Goal: Navigation & Orientation: Understand site structure

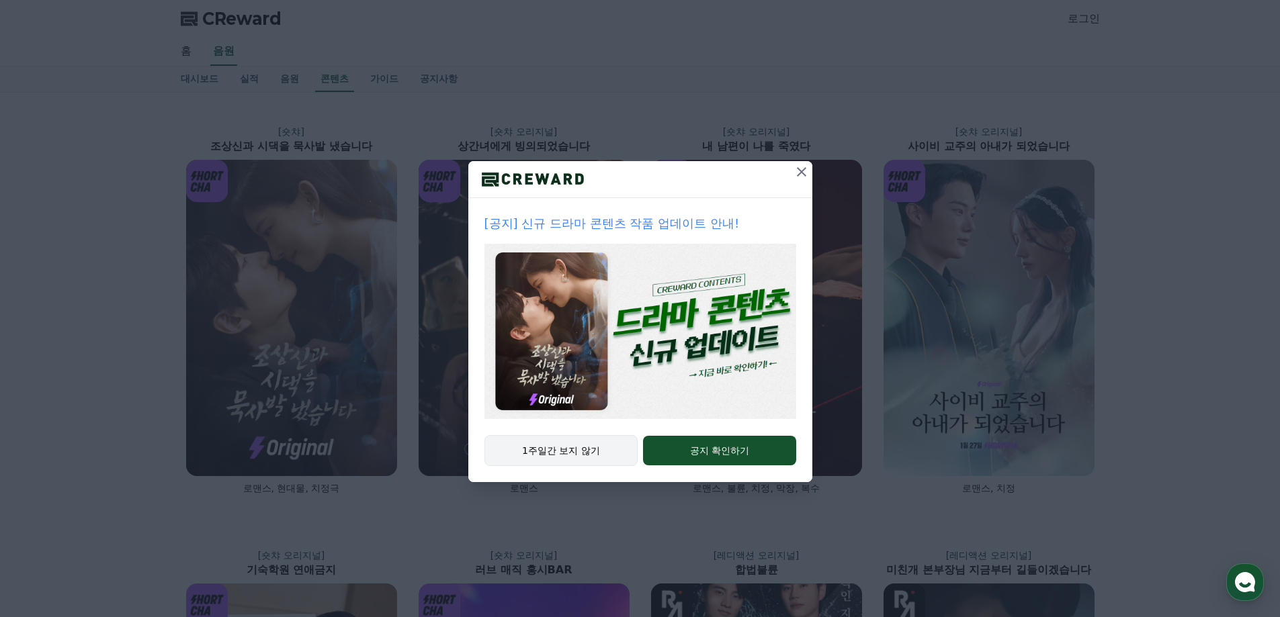
click at [550, 453] on button "1주일간 보지 않기" at bounding box center [561, 450] width 154 height 31
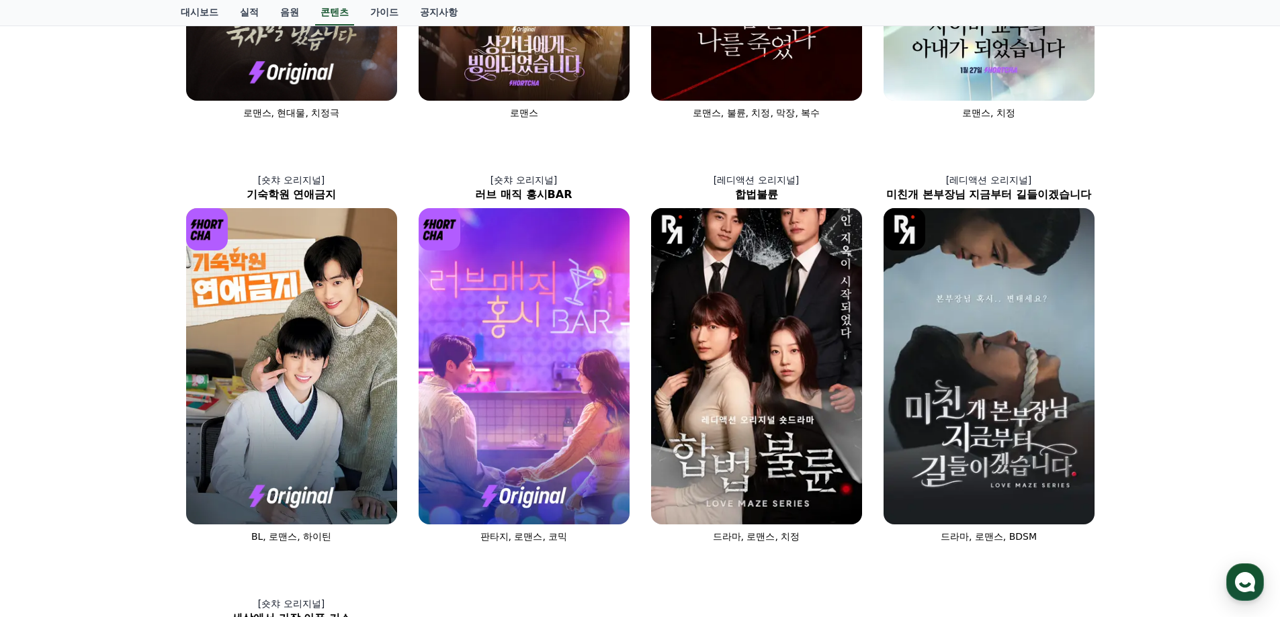
scroll to position [371, 0]
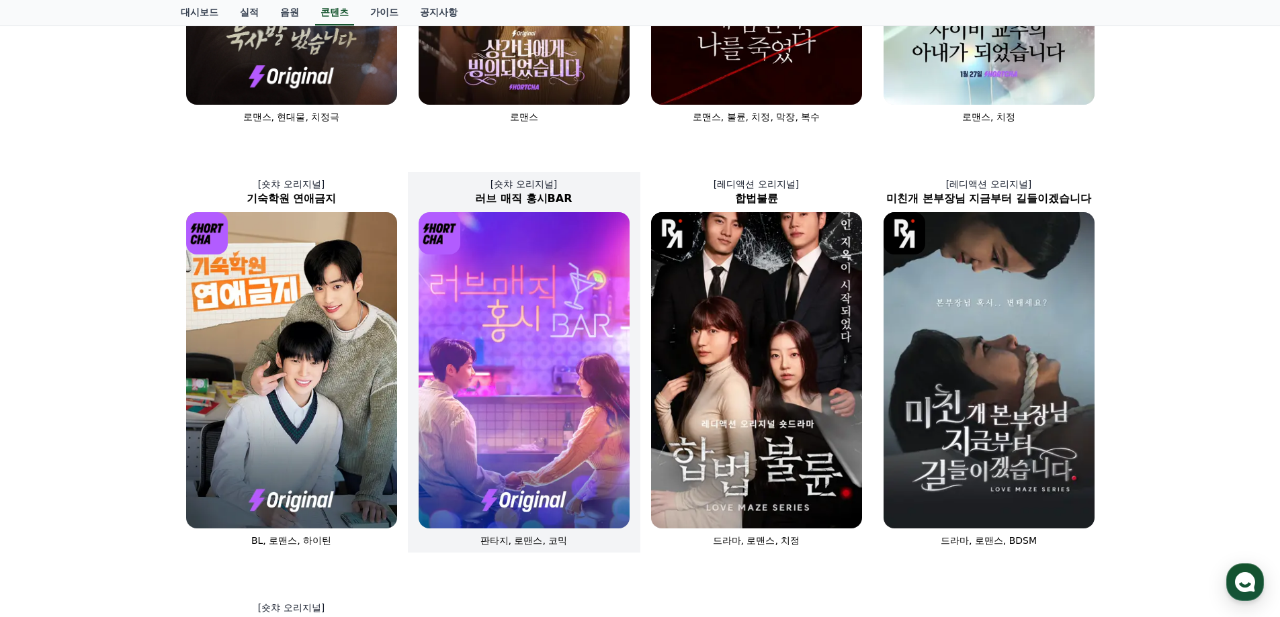
click at [462, 362] on img at bounding box center [523, 370] width 211 height 316
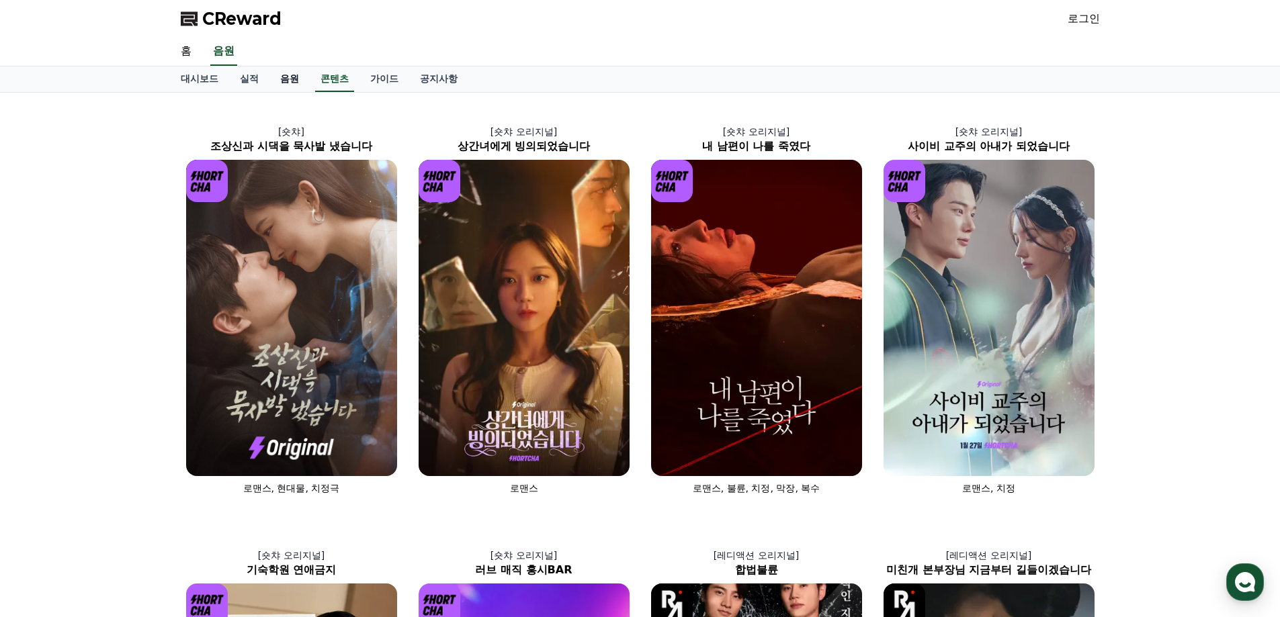
click at [292, 75] on link "음원" at bounding box center [289, 79] width 40 height 26
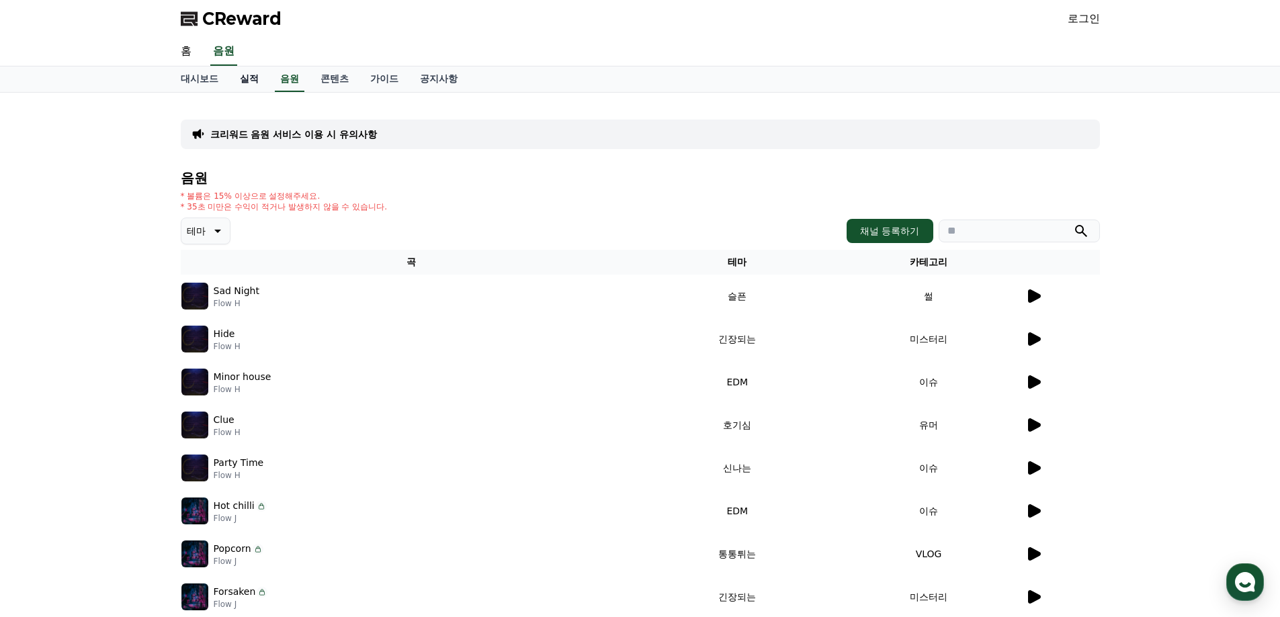
click at [249, 80] on link "실적" at bounding box center [249, 79] width 40 height 26
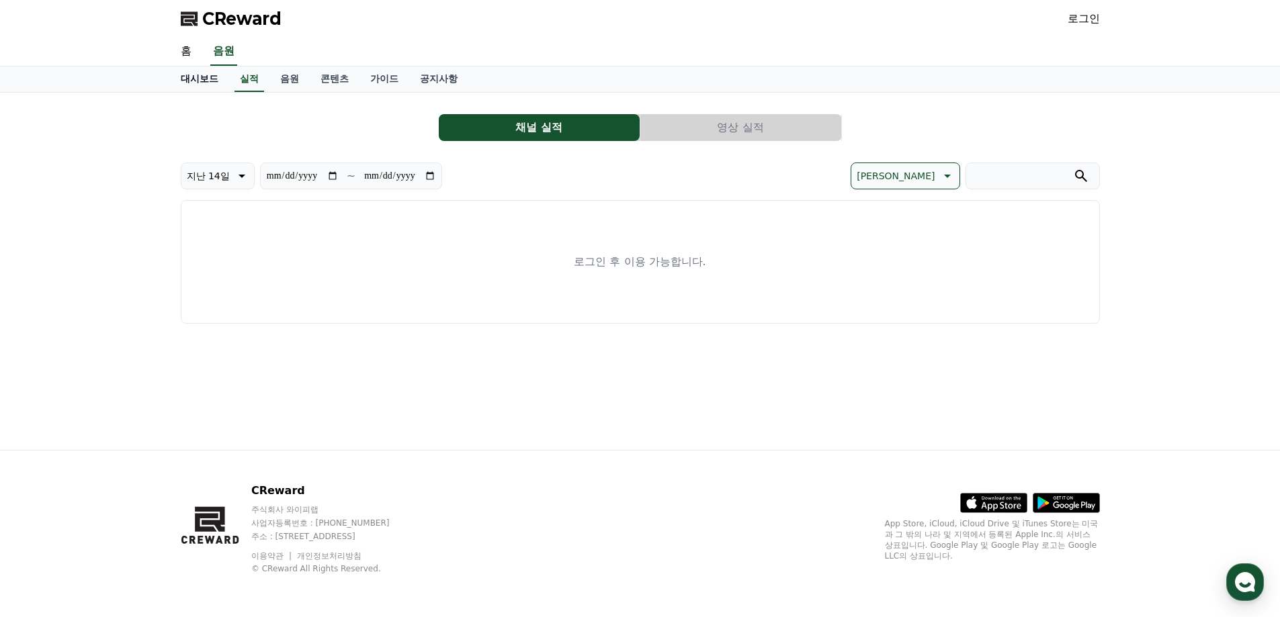
click at [193, 87] on link "대시보드" at bounding box center [199, 79] width 59 height 26
